Goal: Information Seeking & Learning: Learn about a topic

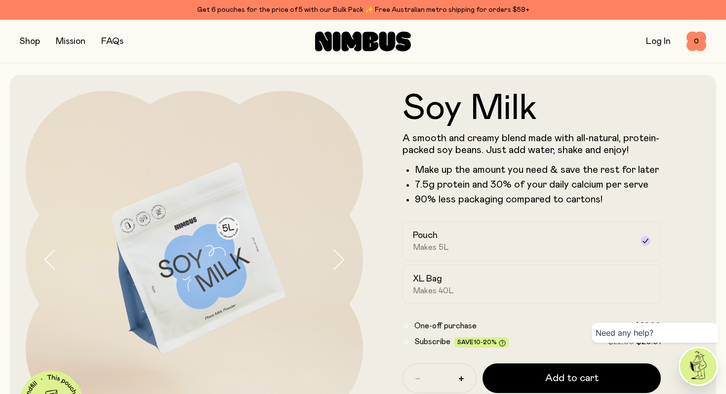
click at [333, 252] on icon "button" at bounding box center [339, 260] width 14 height 21
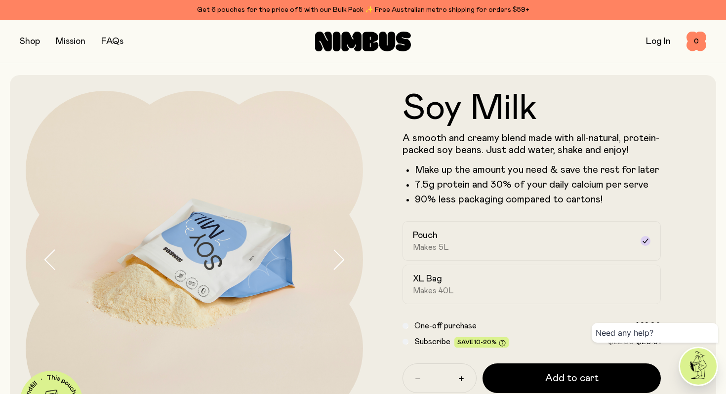
click at [333, 252] on icon "button" at bounding box center [339, 260] width 14 height 21
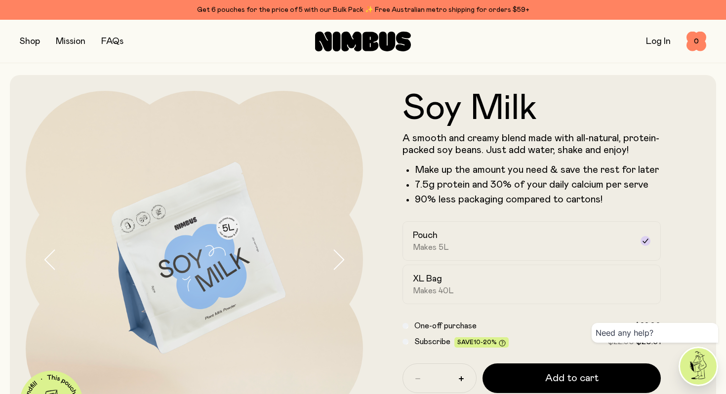
click at [333, 252] on icon "button" at bounding box center [339, 260] width 14 height 21
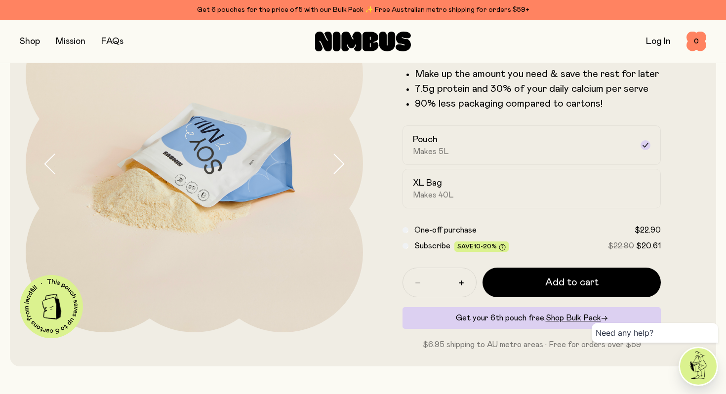
scroll to position [94, 0]
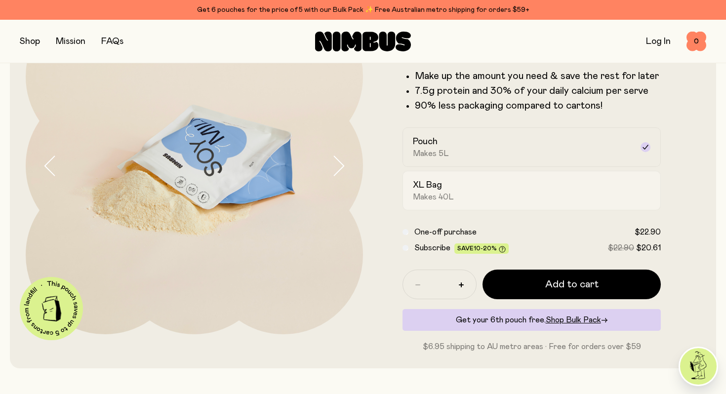
click at [419, 199] on span "Makes 40L" at bounding box center [433, 197] width 41 height 10
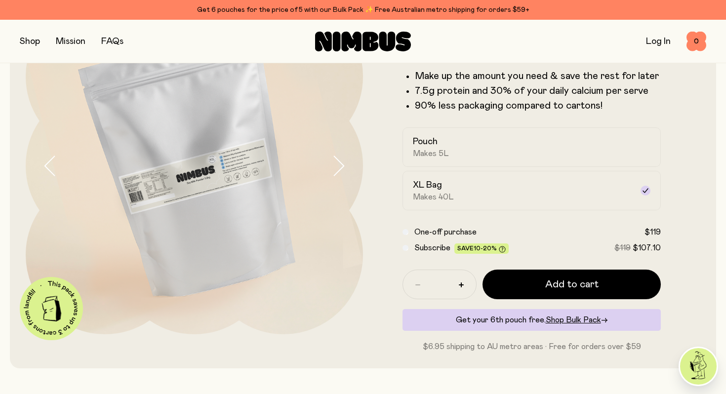
click at [336, 167] on icon "button" at bounding box center [339, 166] width 14 height 21
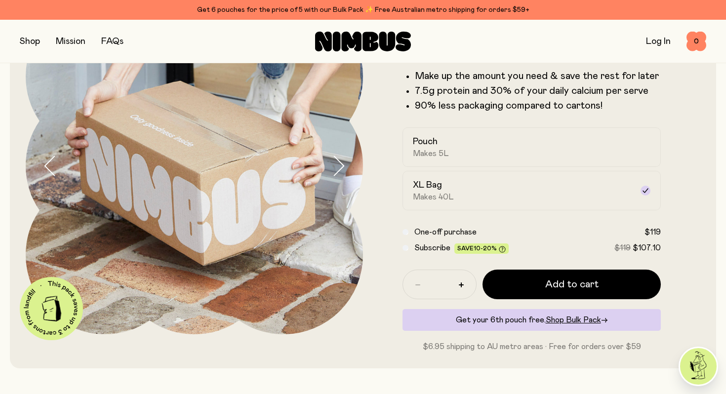
click at [379, 311] on form "Soy Milk A smooth and creamy blend made with all-natural, protein-packed soy be…" at bounding box center [532, 175] width 338 height 356
click at [50, 161] on icon "button" at bounding box center [50, 165] width 10 height 19
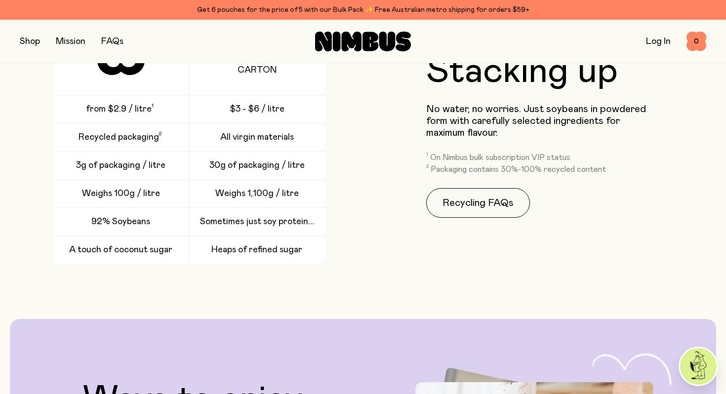
scroll to position [1410, 0]
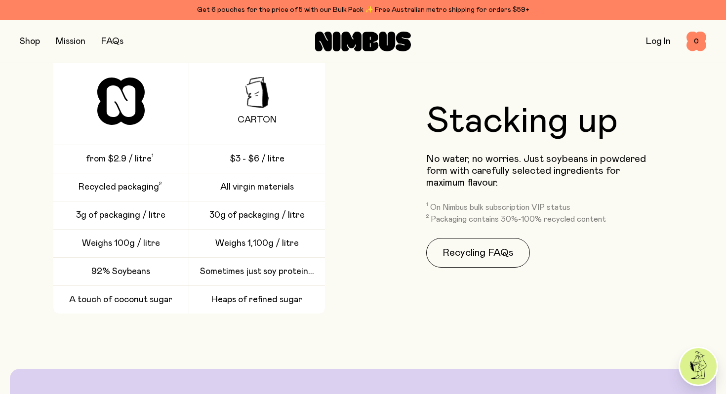
click at [293, 272] on span "Sometimes just soy protein..." at bounding box center [257, 272] width 114 height 12
click at [312, 270] on span "Sometimes just soy protein..." at bounding box center [257, 272] width 114 height 12
click at [311, 269] on span "Sometimes just soy protein..." at bounding box center [257, 272] width 114 height 12
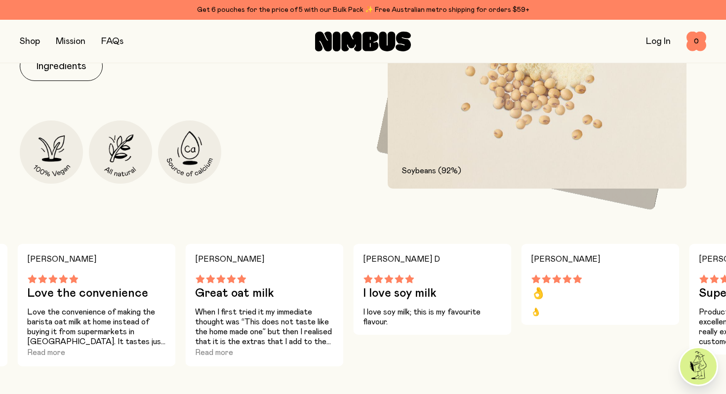
scroll to position [482, 0]
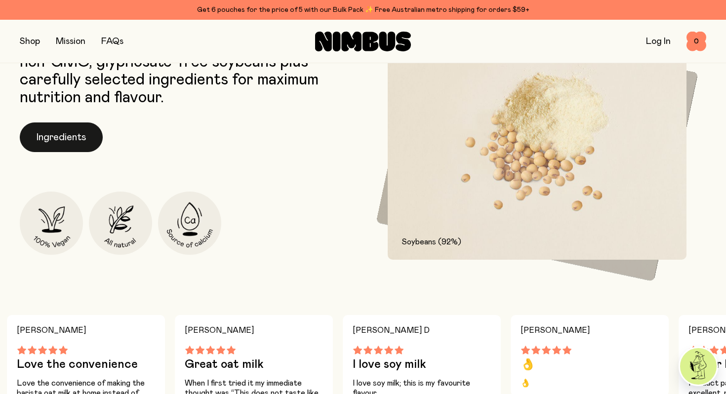
click at [81, 131] on button "Ingredients" at bounding box center [61, 138] width 83 height 30
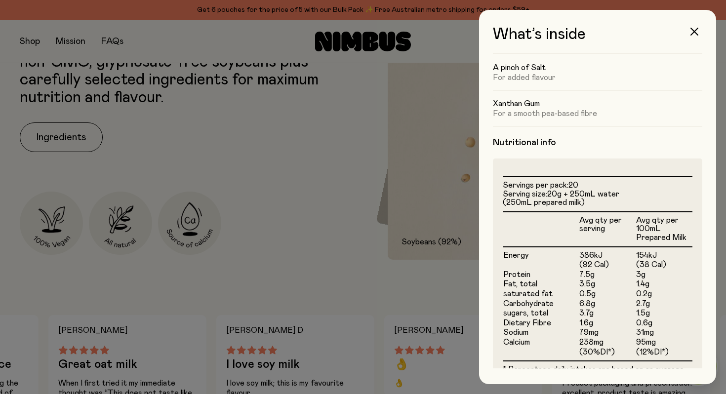
scroll to position [162, 0]
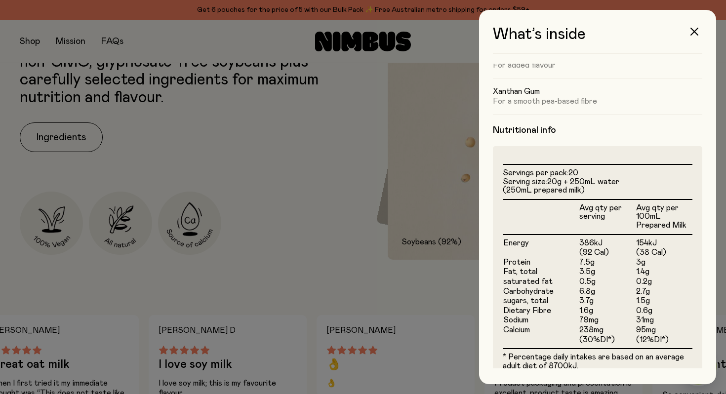
click at [525, 303] on span "sugars, total" at bounding box center [526, 301] width 45 height 8
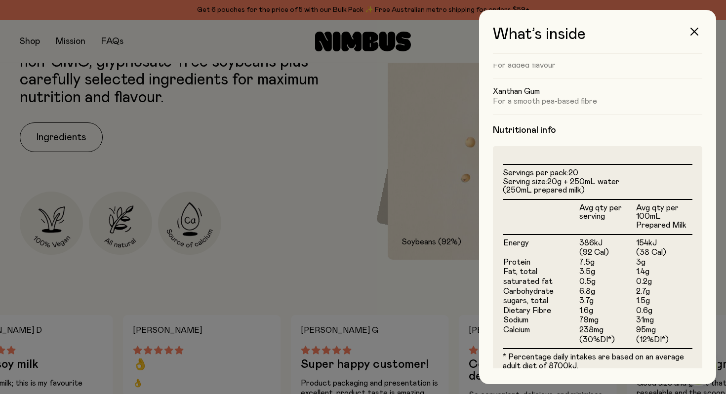
click at [548, 183] on li "Serving size: 20g + 250mL water (250mL prepared milk)" at bounding box center [598, 186] width 190 height 17
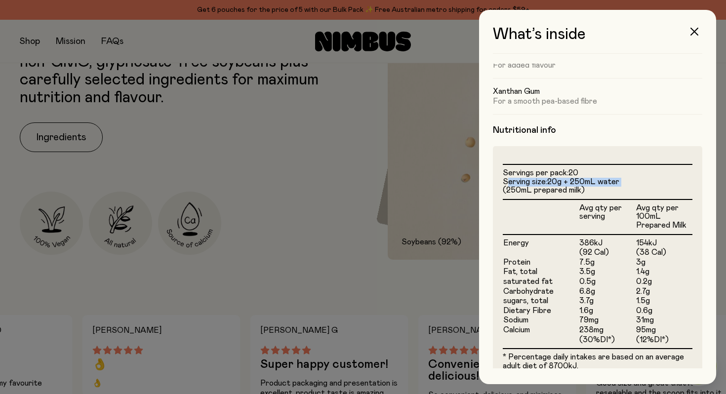
click at [548, 183] on li "Serving size: 20g + 250mL water (250mL prepared milk)" at bounding box center [598, 186] width 190 height 17
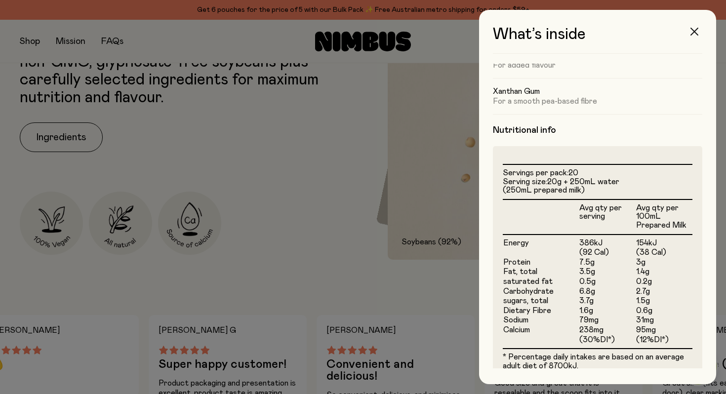
click at [699, 32] on button "button" at bounding box center [695, 32] width 24 height 24
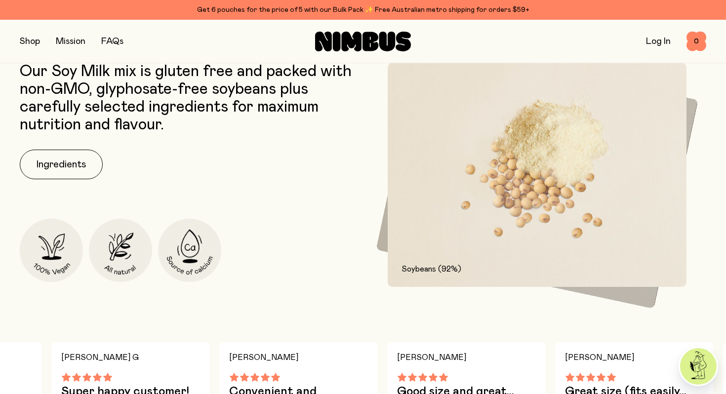
scroll to position [159, 0]
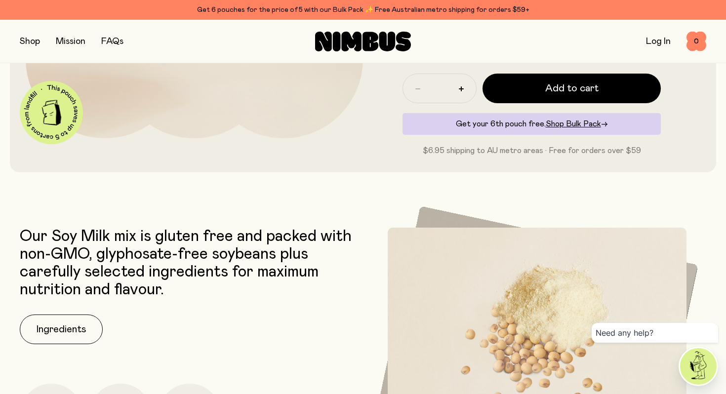
scroll to position [381, 0]
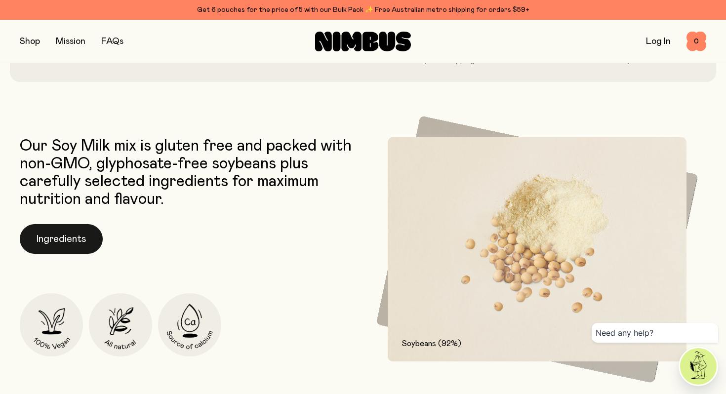
click at [81, 250] on button "Ingredients" at bounding box center [61, 239] width 83 height 30
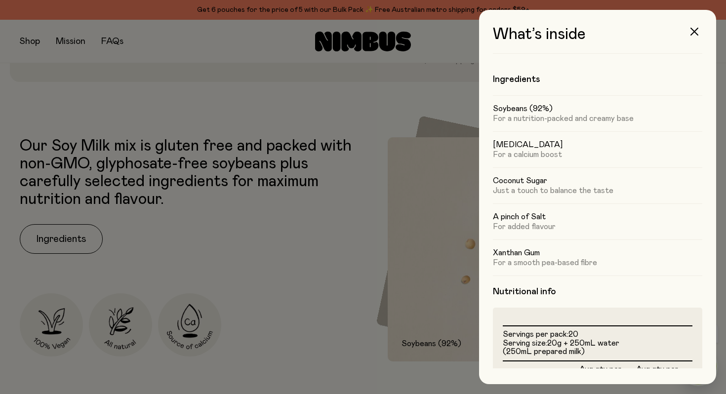
scroll to position [198, 0]
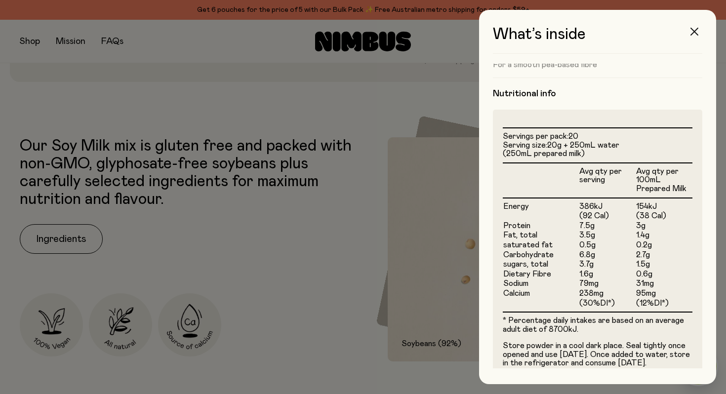
click at [688, 31] on button "button" at bounding box center [695, 32] width 24 height 24
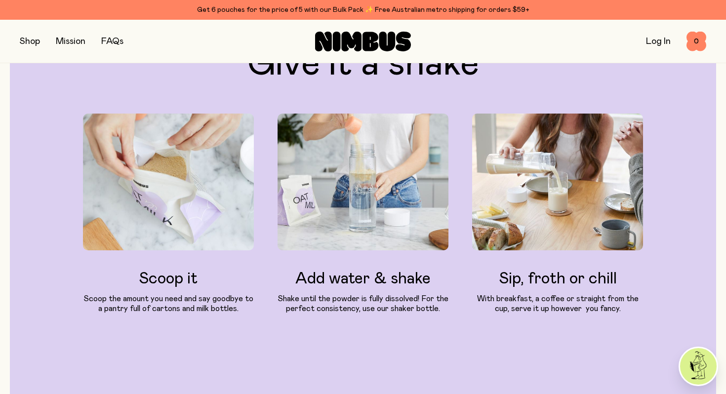
scroll to position [803, 0]
